Goal: Information Seeking & Learning: Learn about a topic

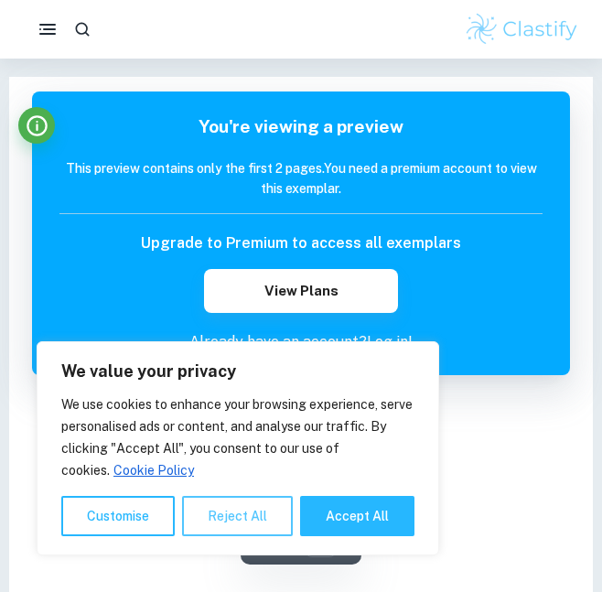
click at [239, 521] on button "Reject All" at bounding box center [237, 516] width 111 height 40
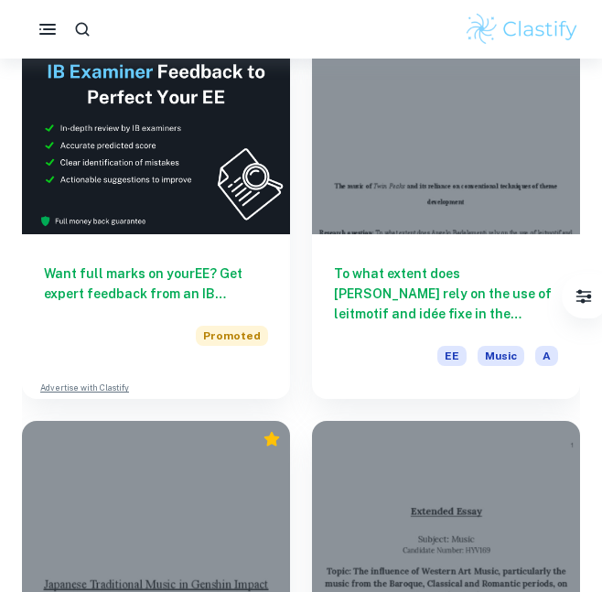
scroll to position [557, 0]
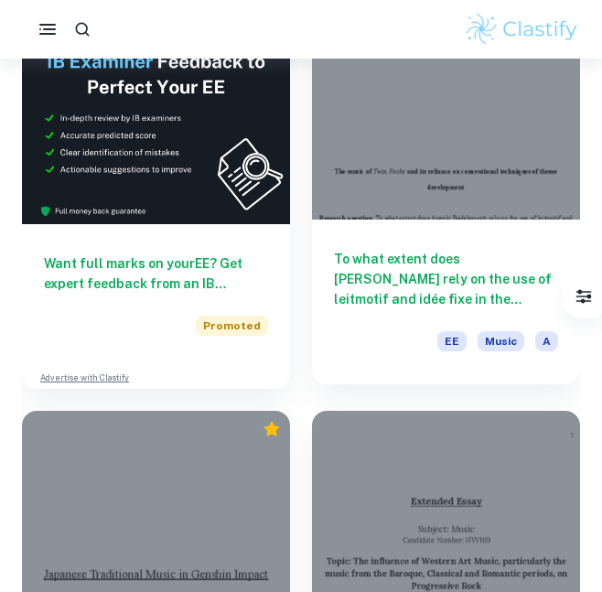
click at [475, 294] on h6 "To what extent does [PERSON_NAME] rely on the use of leitmotif and idée fixe in…" at bounding box center [446, 279] width 224 height 60
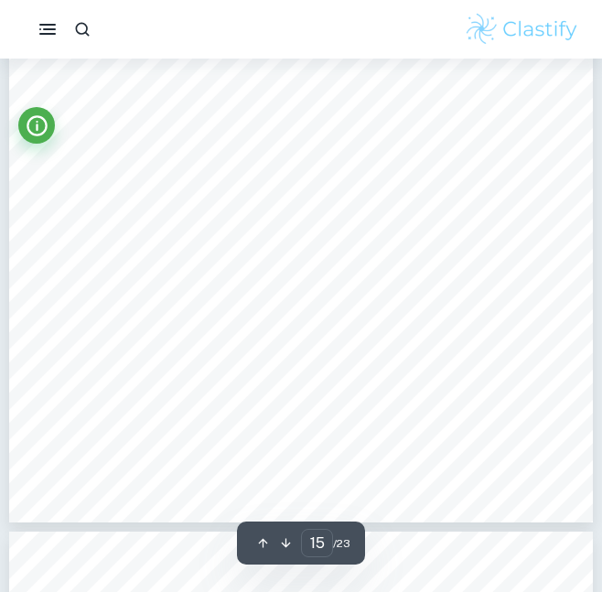
scroll to position [12439, 0]
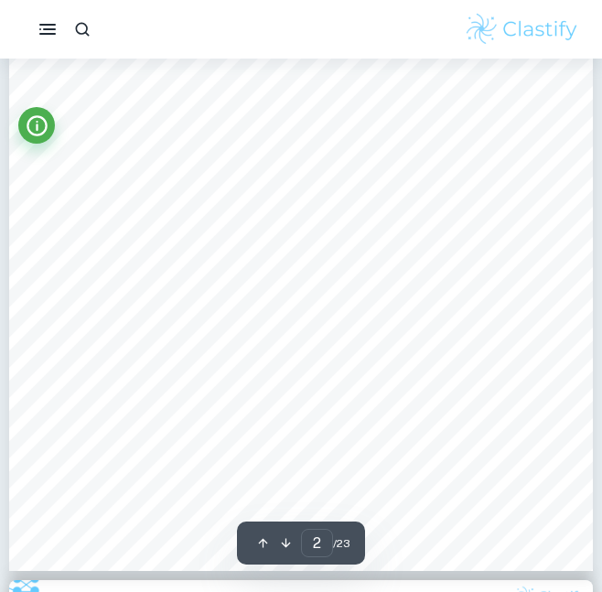
type input "1"
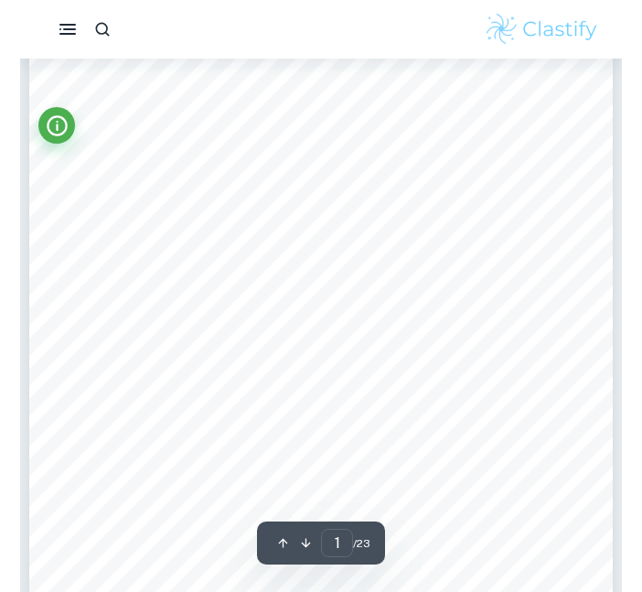
scroll to position [208, 0]
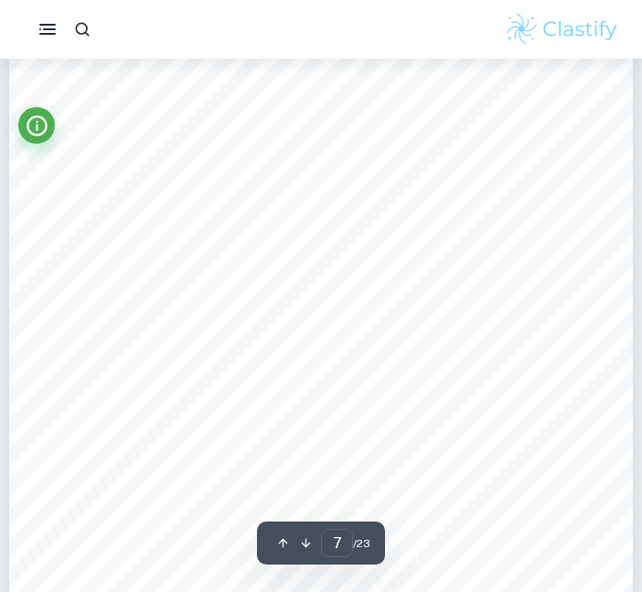
scroll to position [5946, 0]
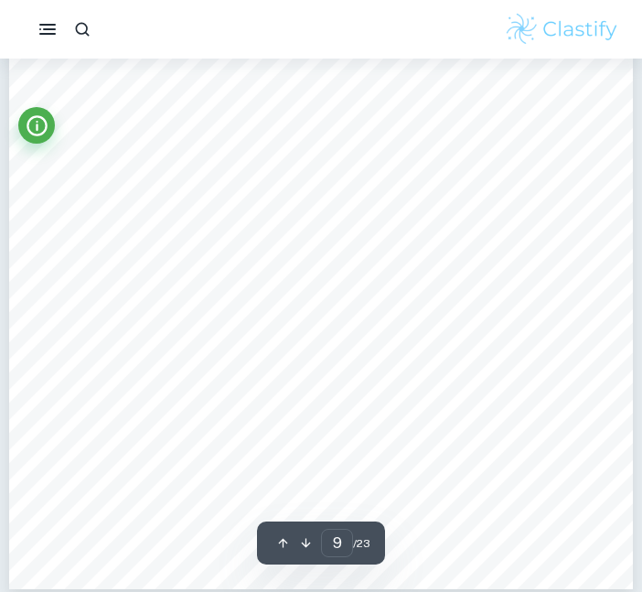
type input "10"
